Goal: Task Accomplishment & Management: Manage account settings

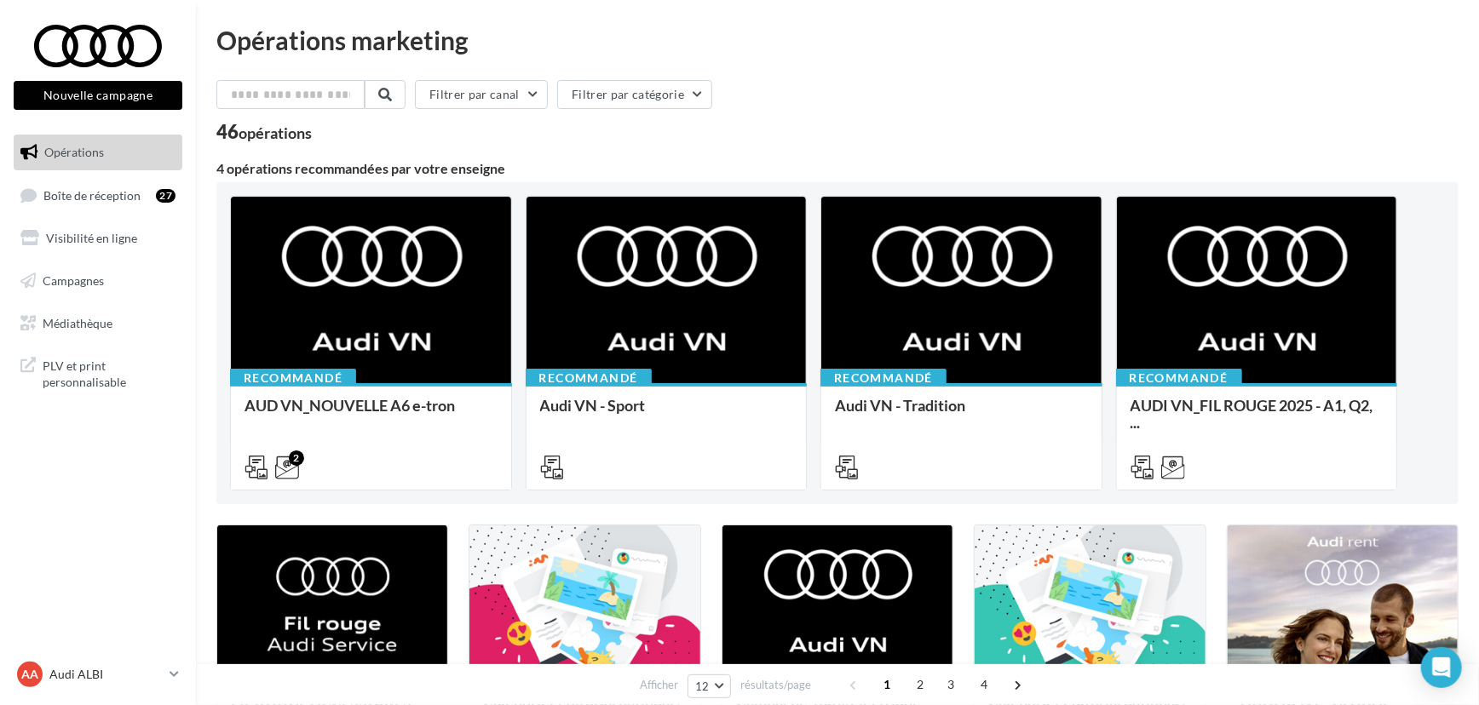
click at [139, 522] on nav "Nouvelle campagne Nouvelle campagne Opérations Boîte de réception 27 Visibilité…" at bounding box center [98, 352] width 196 height 705
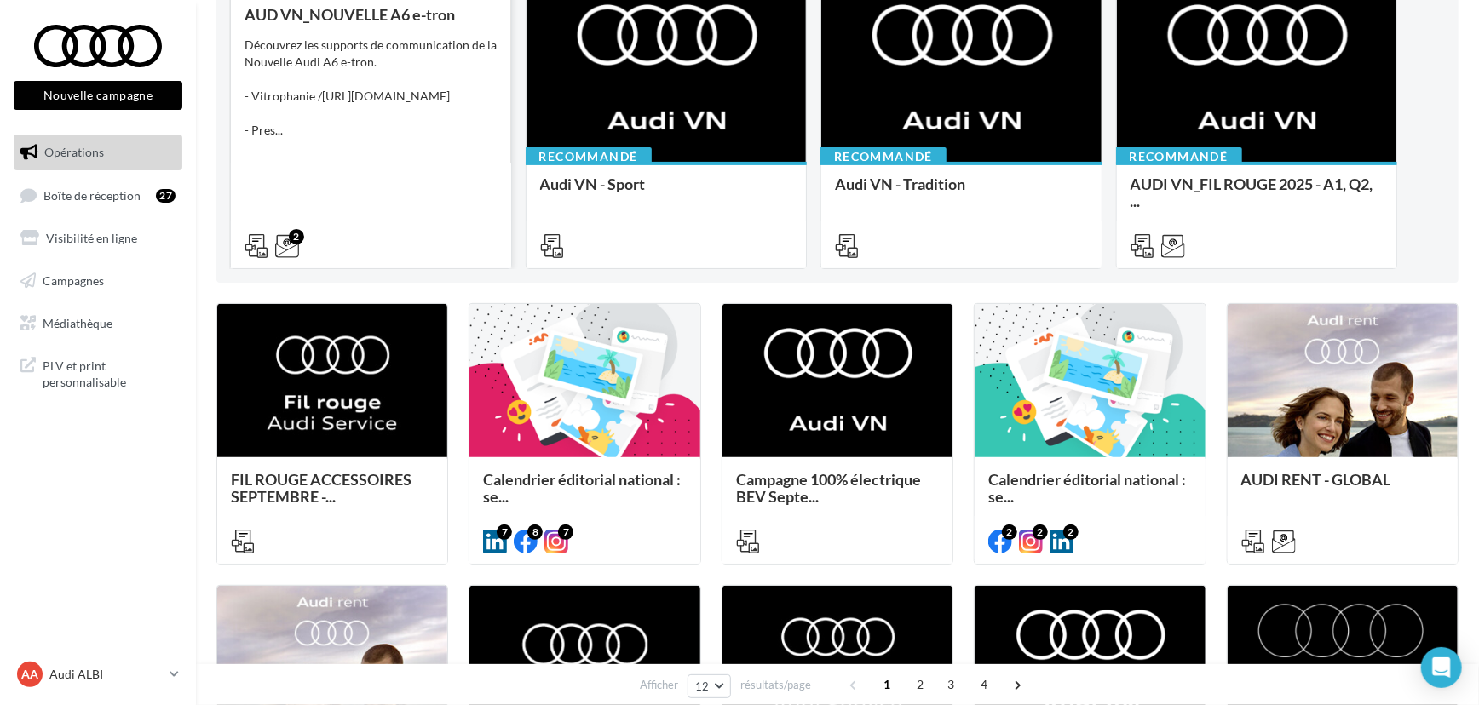
scroll to position [239, 0]
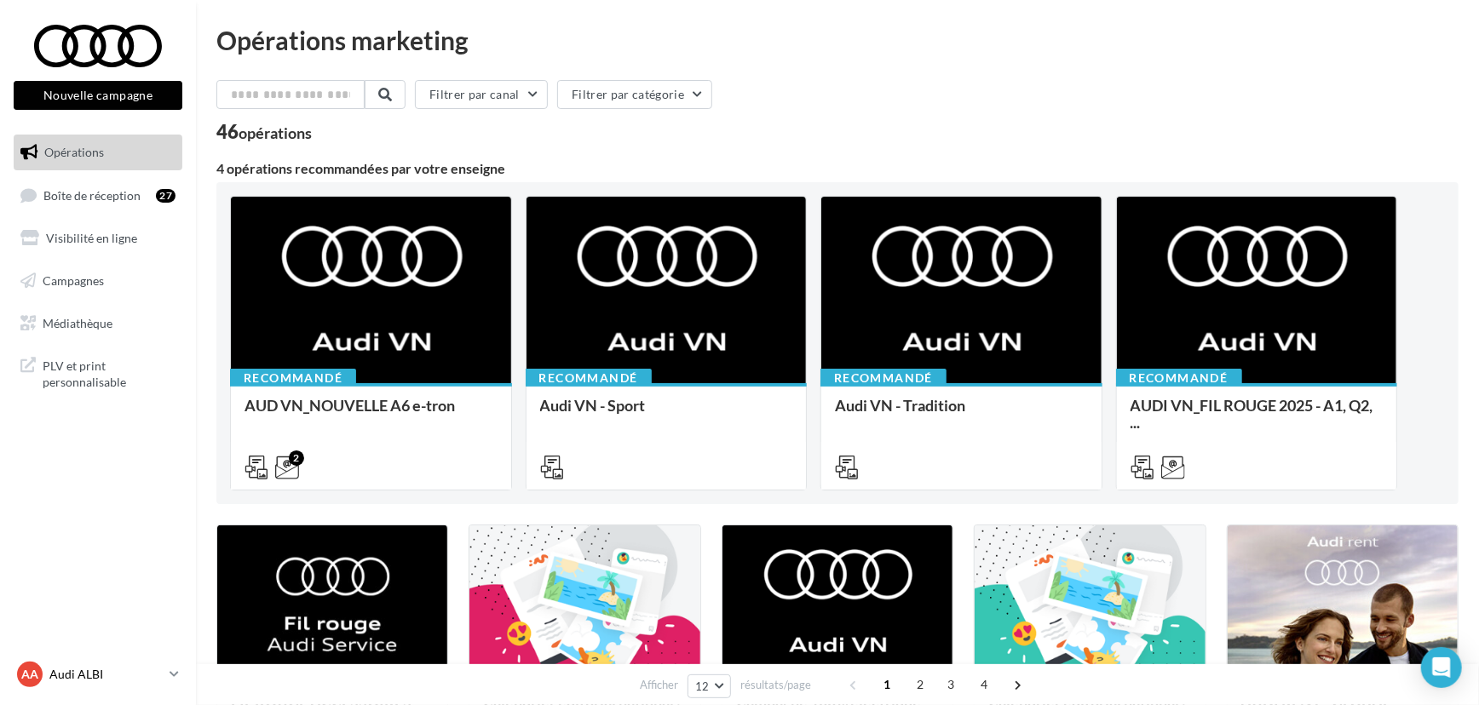
click at [132, 682] on p "Audi ALBI" at bounding box center [105, 674] width 113 height 17
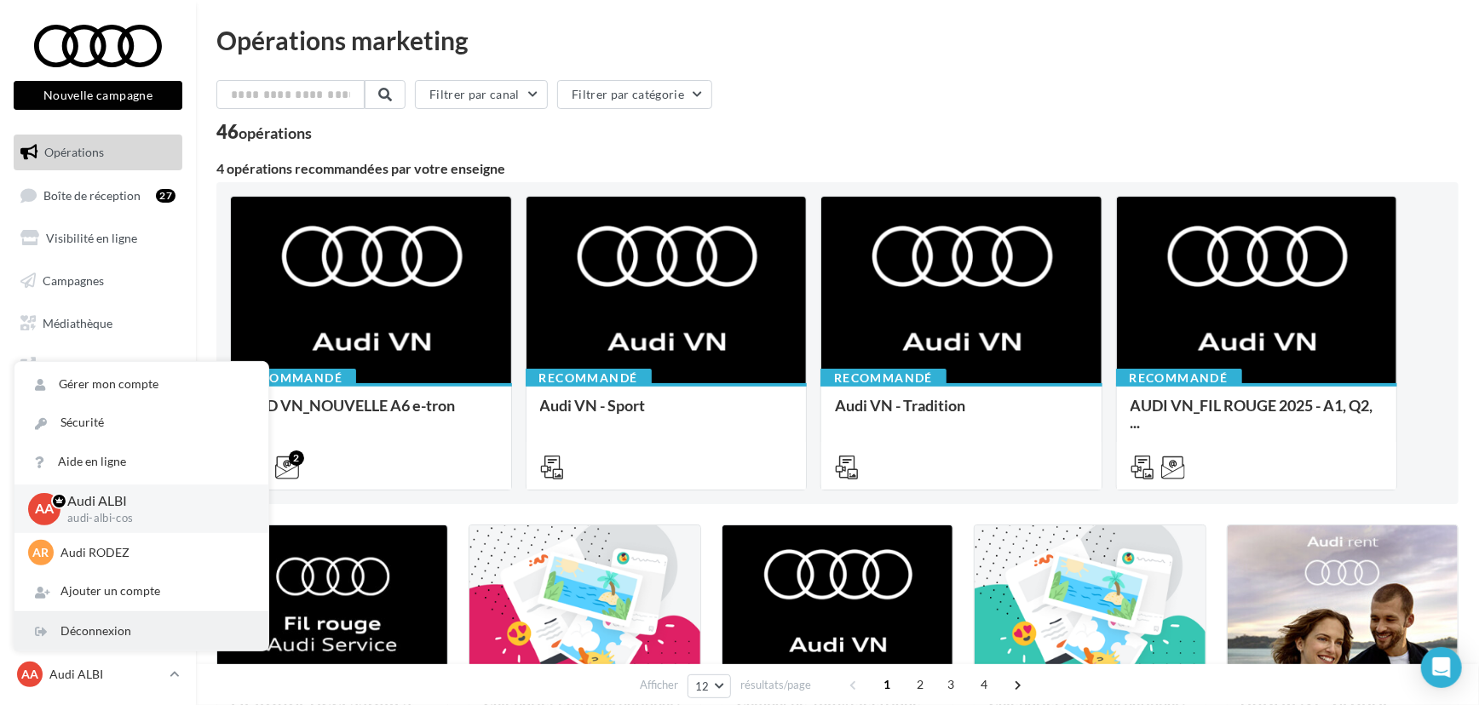
click at [87, 638] on div "Déconnexion" at bounding box center [141, 632] width 254 height 38
